Goal: Information Seeking & Learning: Check status

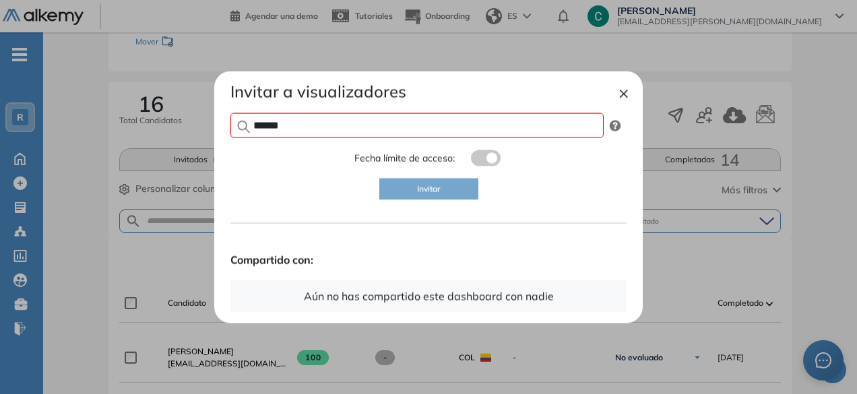
click at [626, 95] on button "×" at bounding box center [623, 92] width 11 height 16
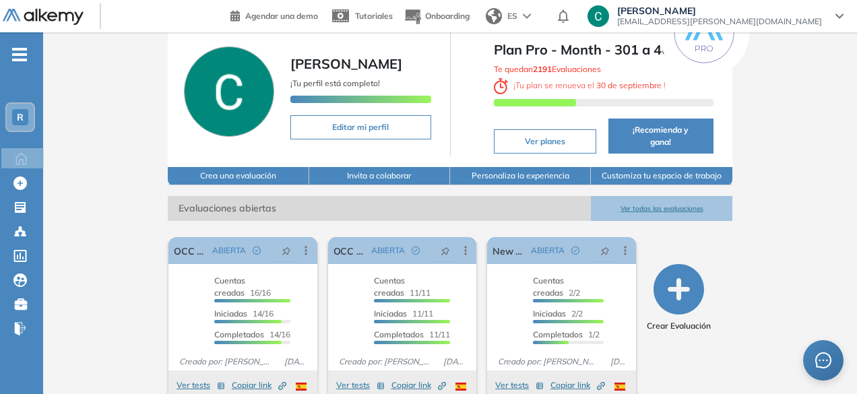
scroll to position [57, 0]
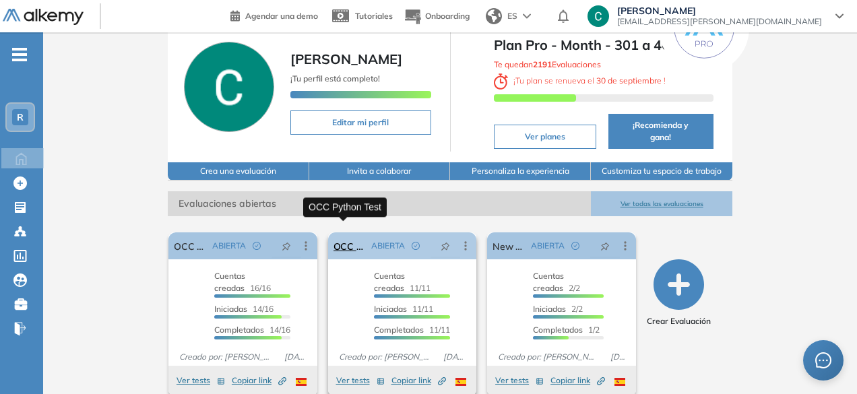
click at [348, 232] on link "OCC Python Test" at bounding box center [349, 245] width 33 height 27
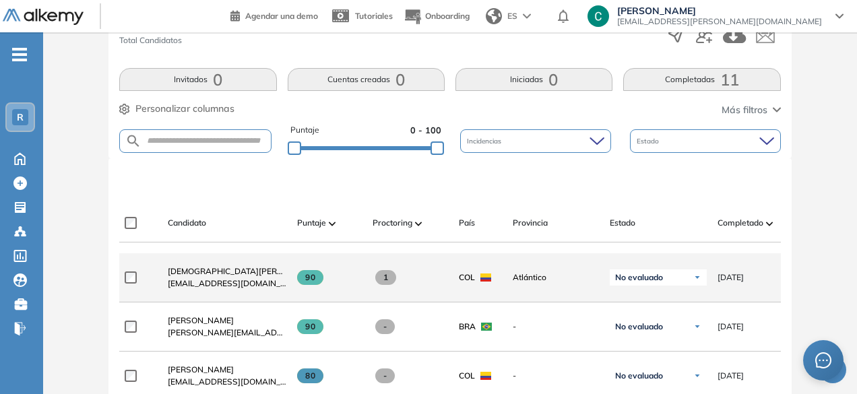
scroll to position [254, 0]
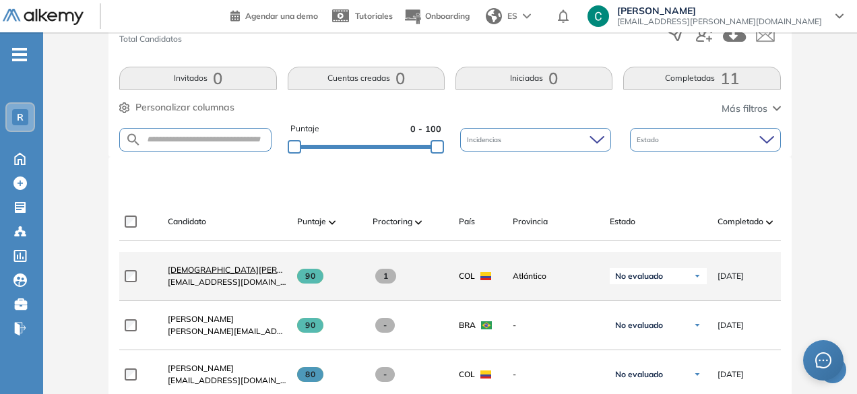
click at [228, 273] on span "[DEMOGRAPHIC_DATA][PERSON_NAME]" at bounding box center [246, 270] width 157 height 10
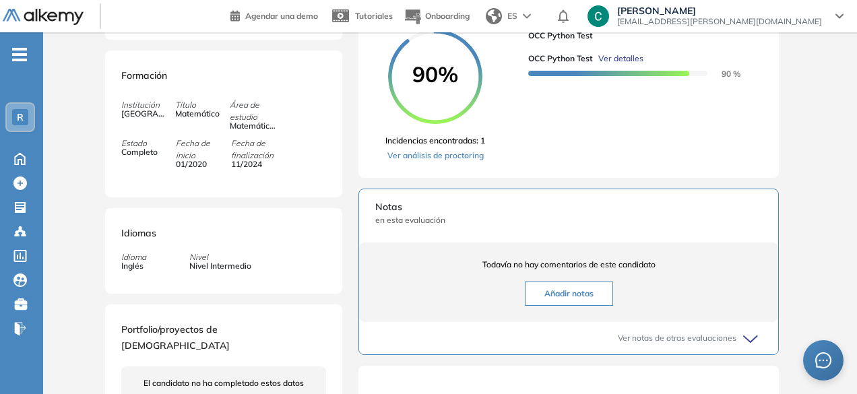
scroll to position [249, 0]
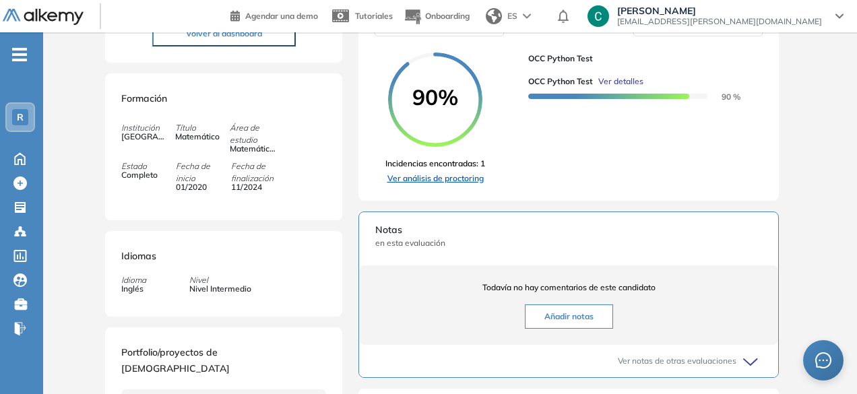
click at [447, 185] on link "Ver análisis de proctoring" at bounding box center [435, 178] width 100 height 12
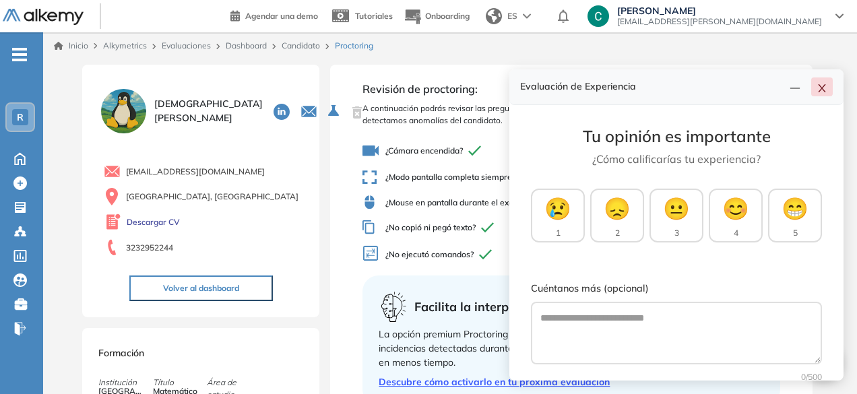
click at [830, 88] on button "button" at bounding box center [822, 86] width 22 height 19
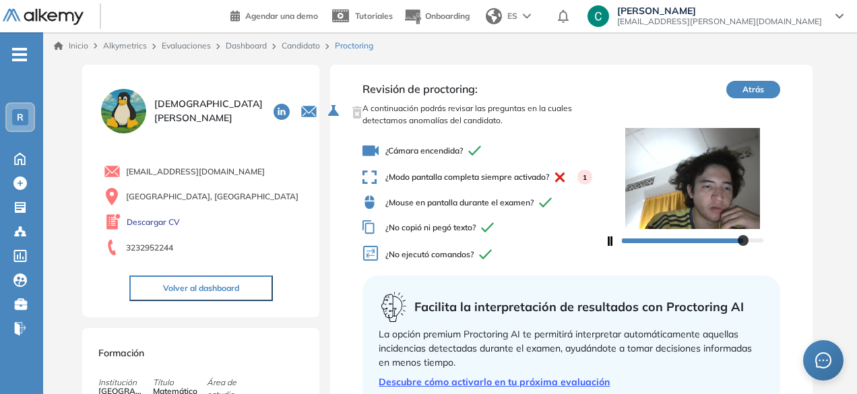
click at [608, 244] on icon "button" at bounding box center [609, 240] width 5 height 9
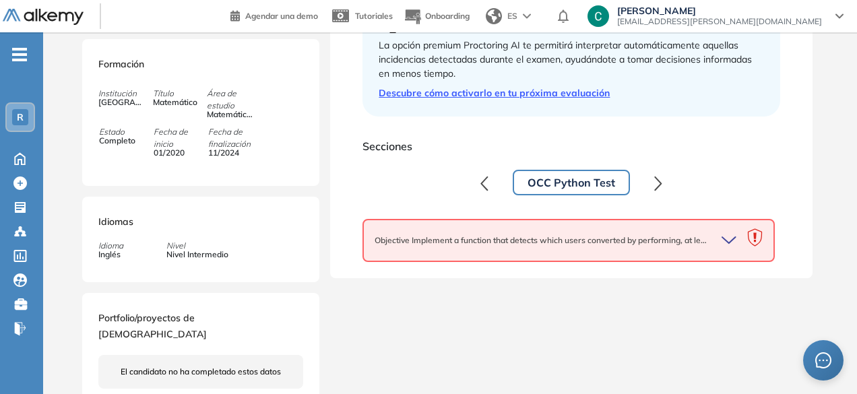
scroll to position [297, 0]
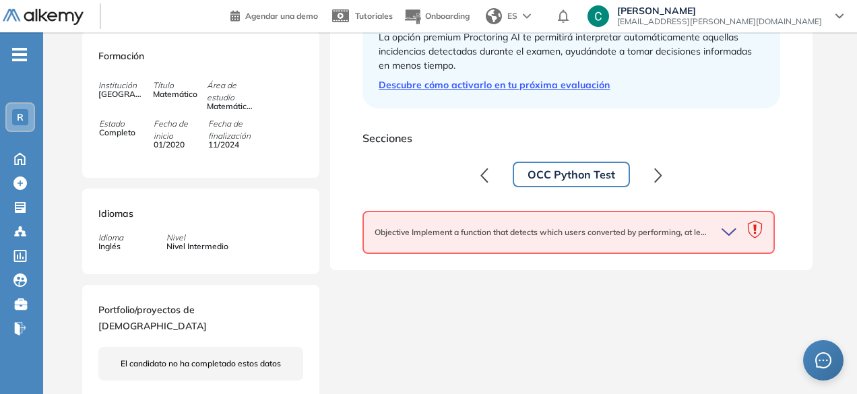
click at [729, 230] on icon "button" at bounding box center [730, 232] width 19 height 19
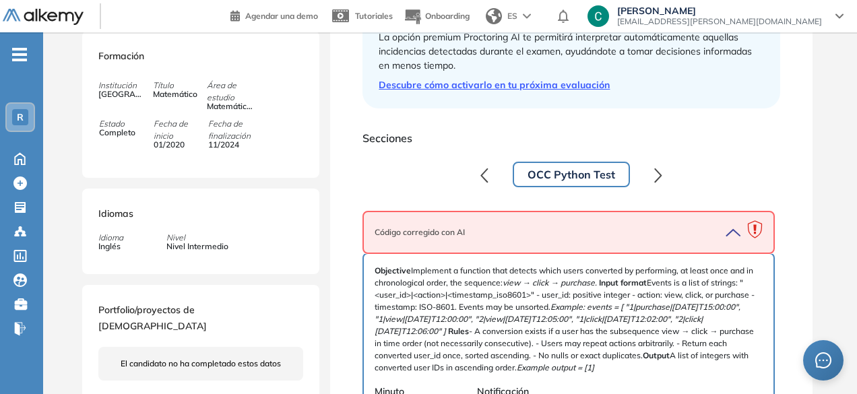
scroll to position [361, 0]
